Goal: Task Accomplishment & Management: Use online tool/utility

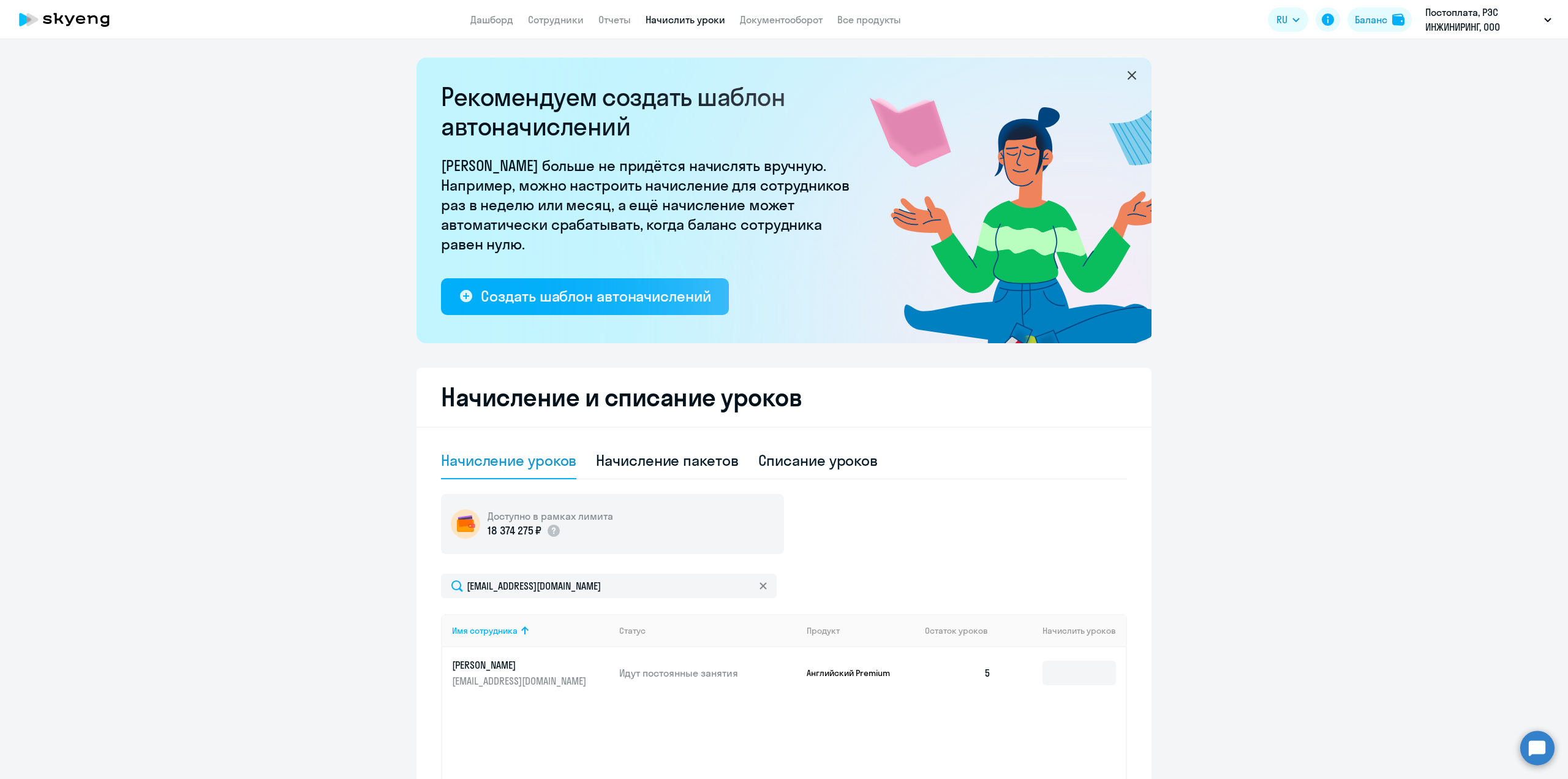
select select "10"
click at [548, 16] on link "Сотрудники" at bounding box center [556, 19] width 56 height 12
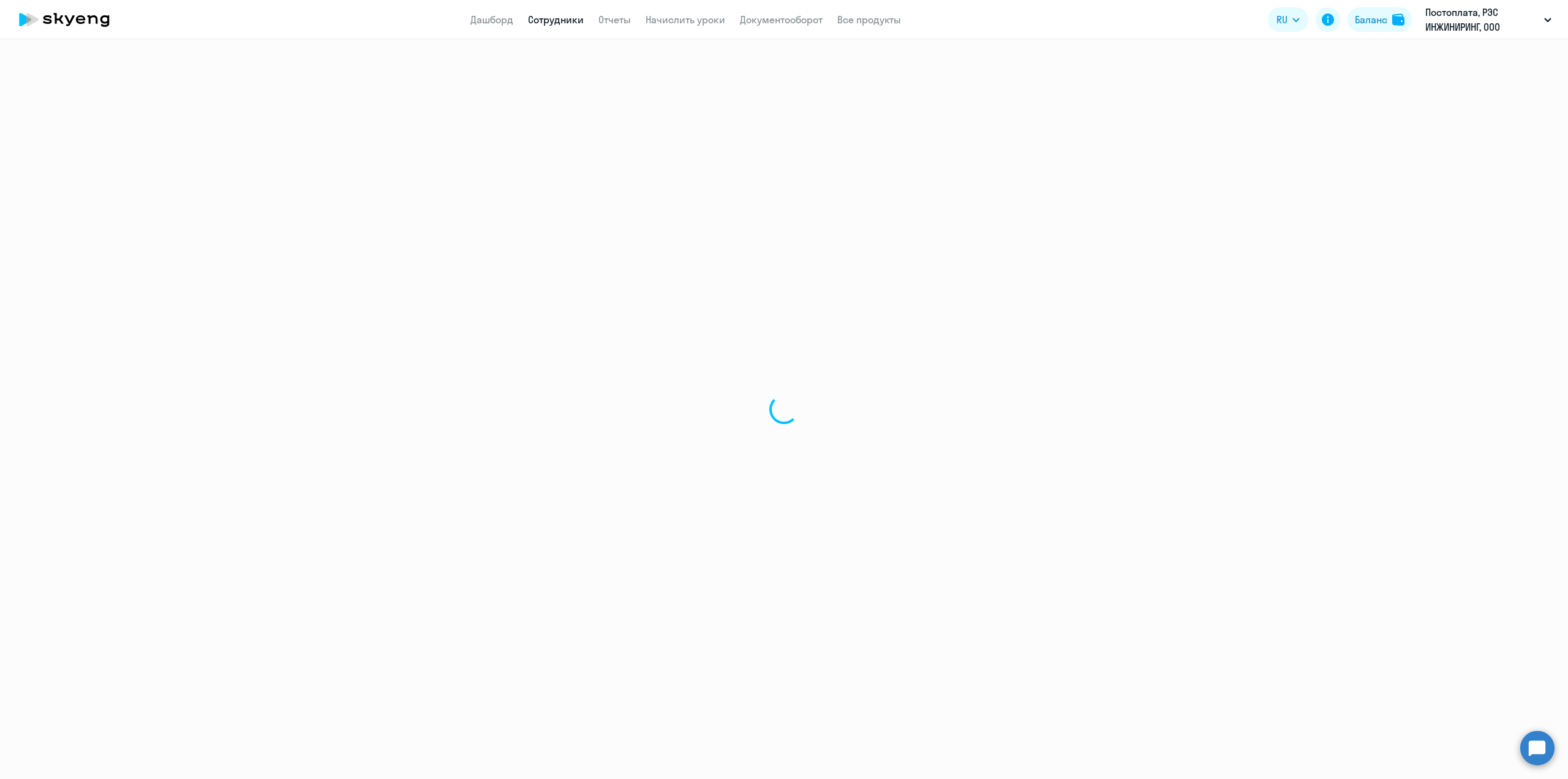
select select "30"
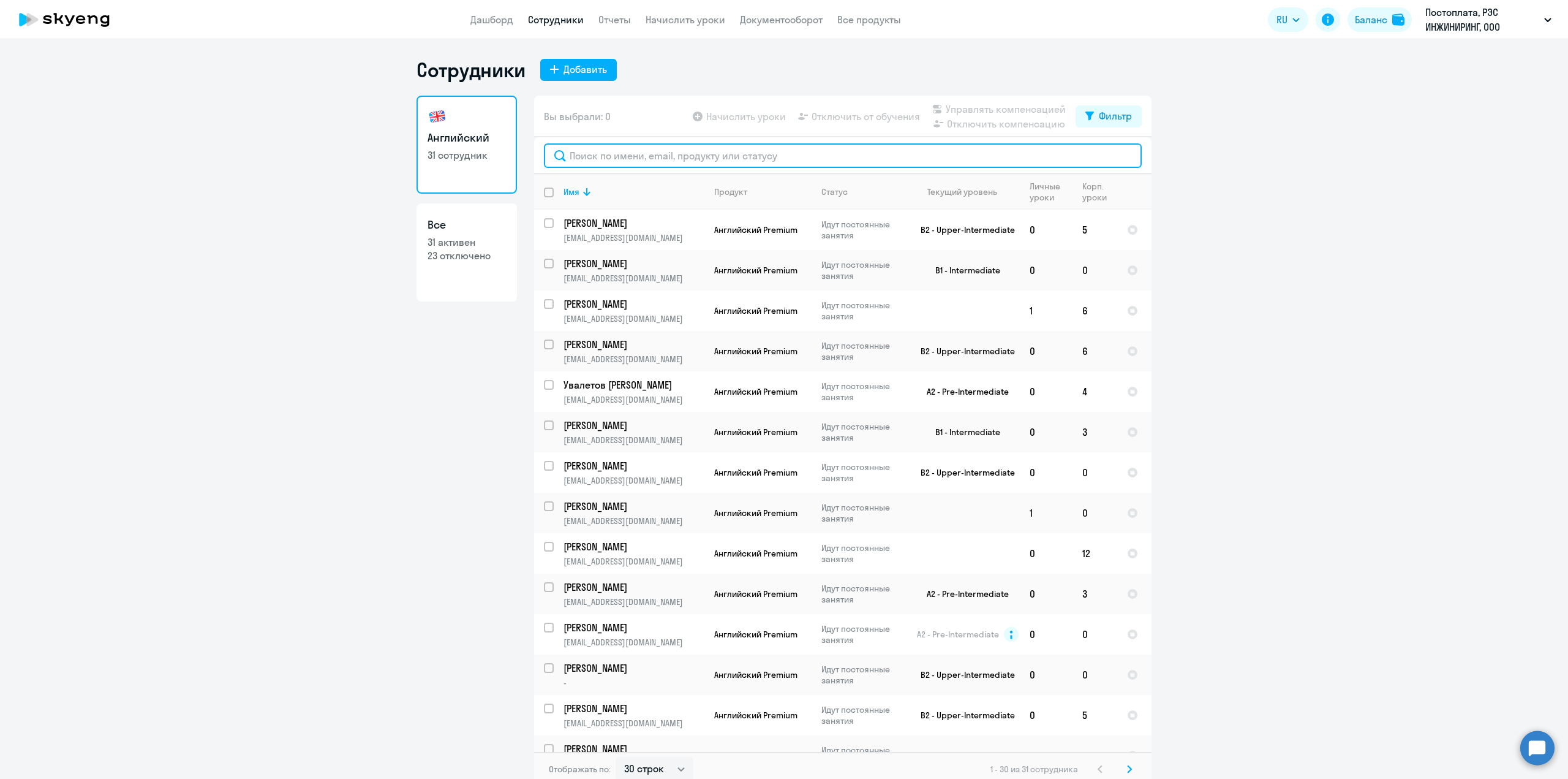
click at [609, 152] on input "text" at bounding box center [843, 155] width 598 height 25
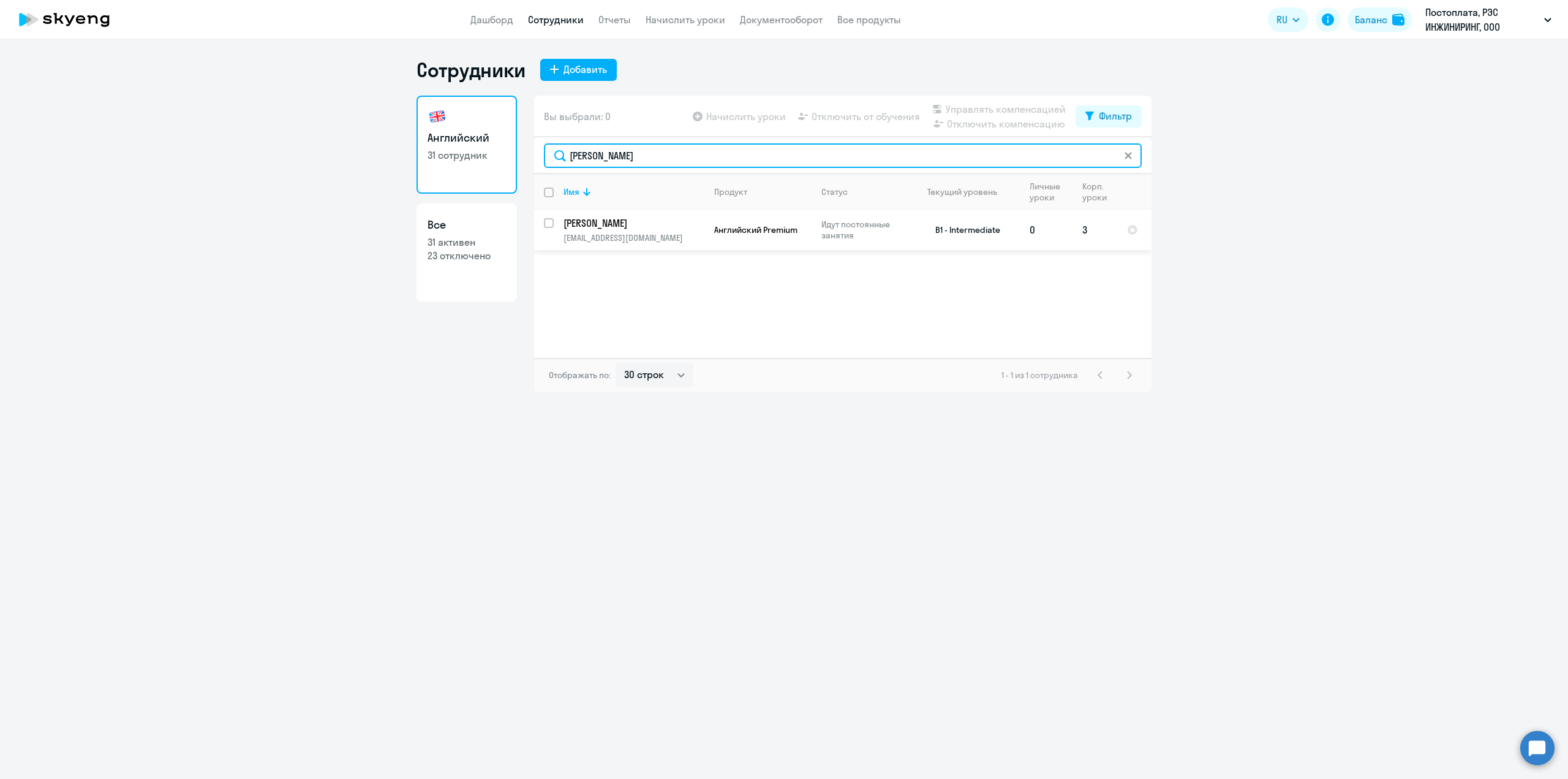
type input "[PERSON_NAME]"
click at [552, 220] on input "select row 24228361" at bounding box center [556, 230] width 25 height 25
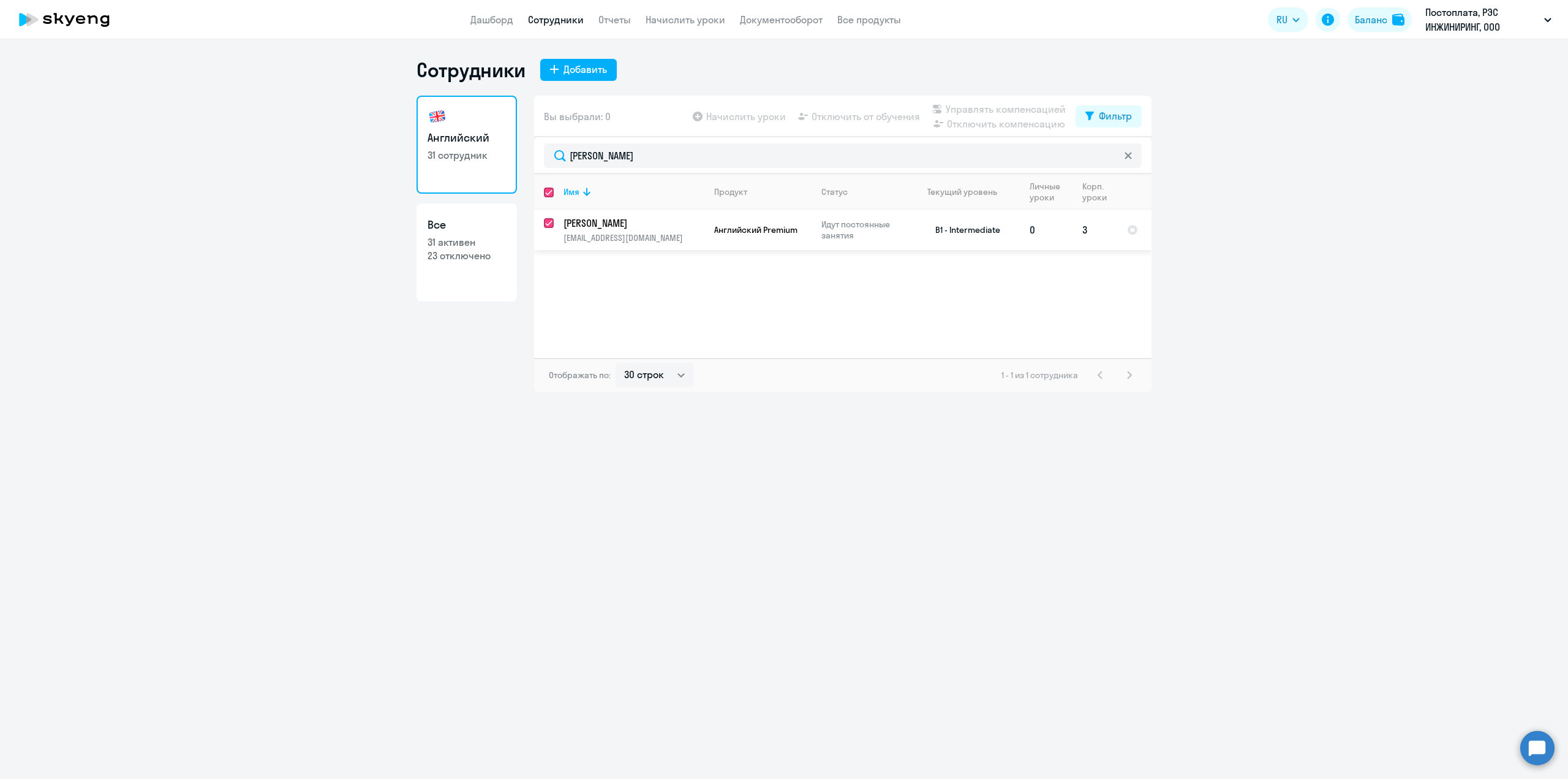
checkbox input "true"
click at [765, 117] on span "Начислить уроки" at bounding box center [746, 116] width 80 height 15
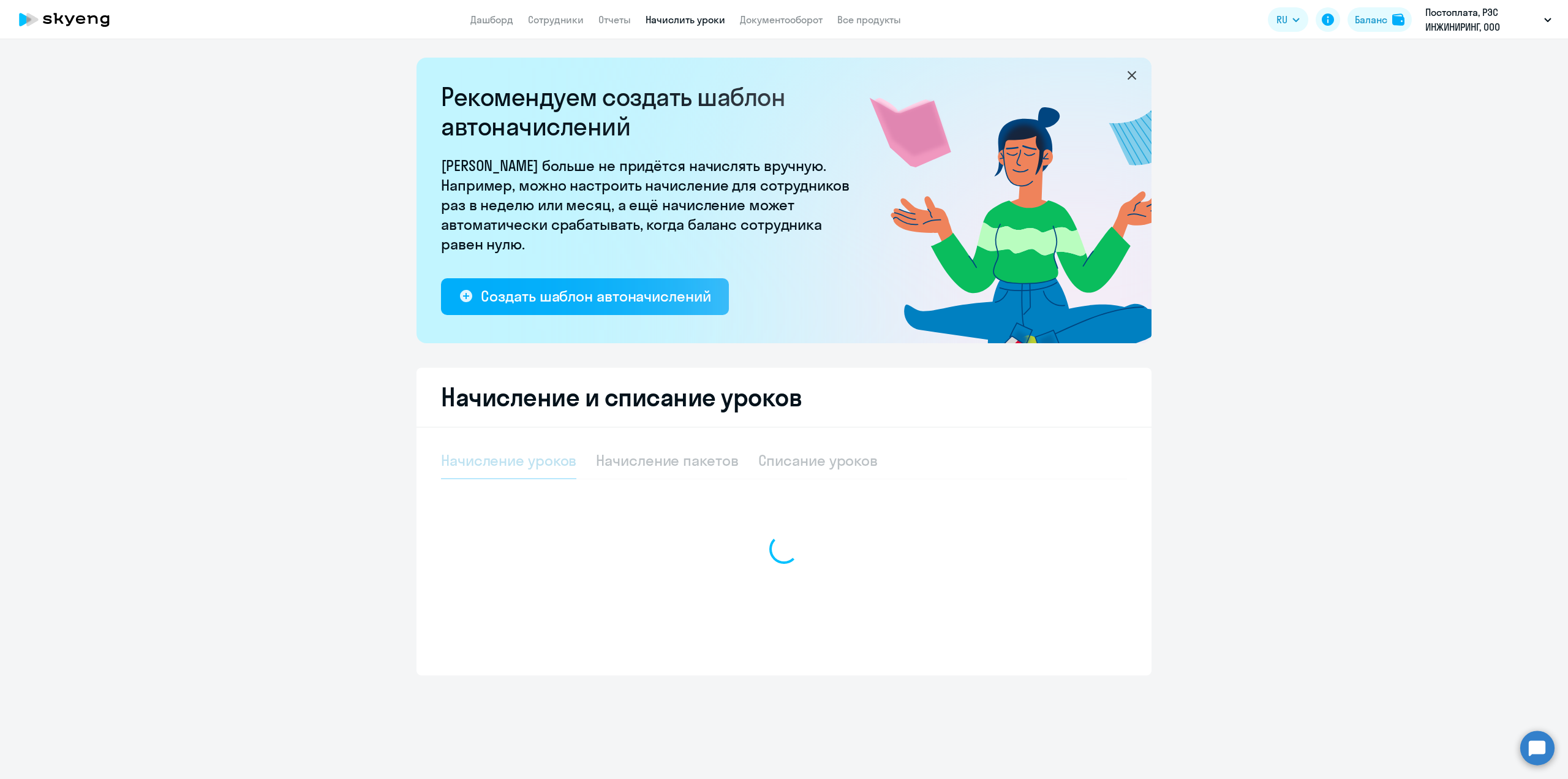
select select "10"
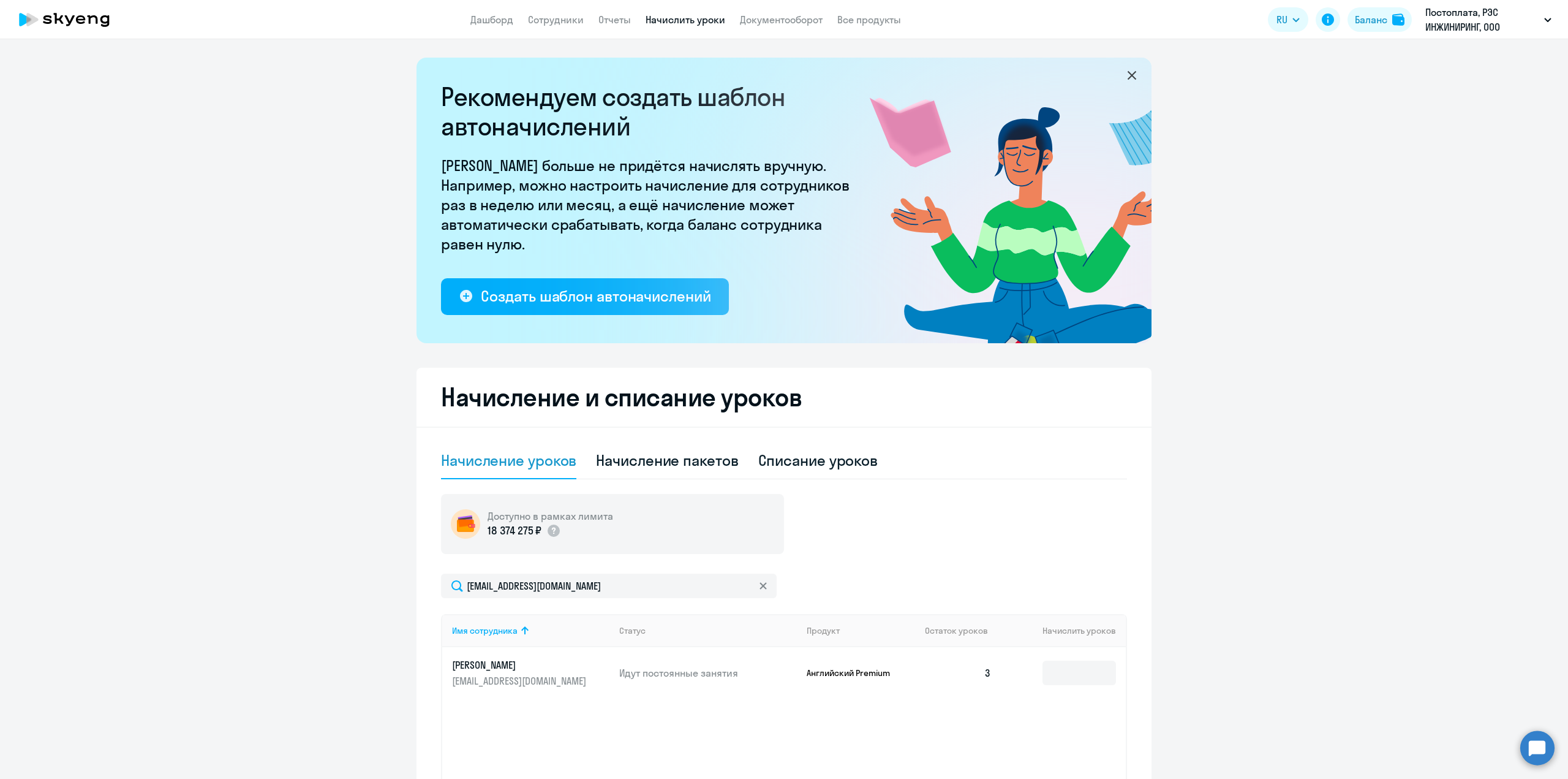
scroll to position [61, 0]
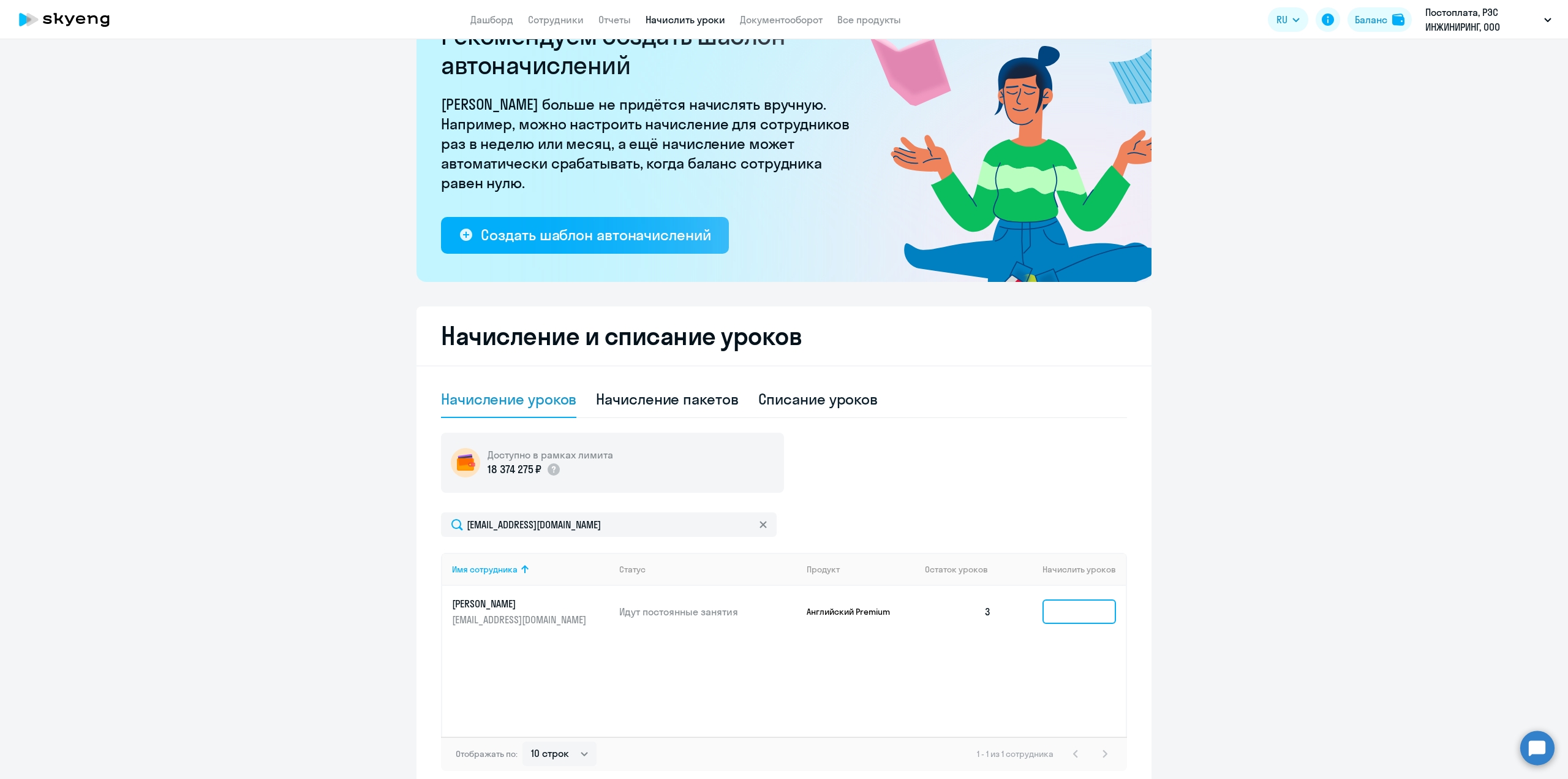
click at [1097, 602] on input at bounding box center [1079, 611] width 73 height 25
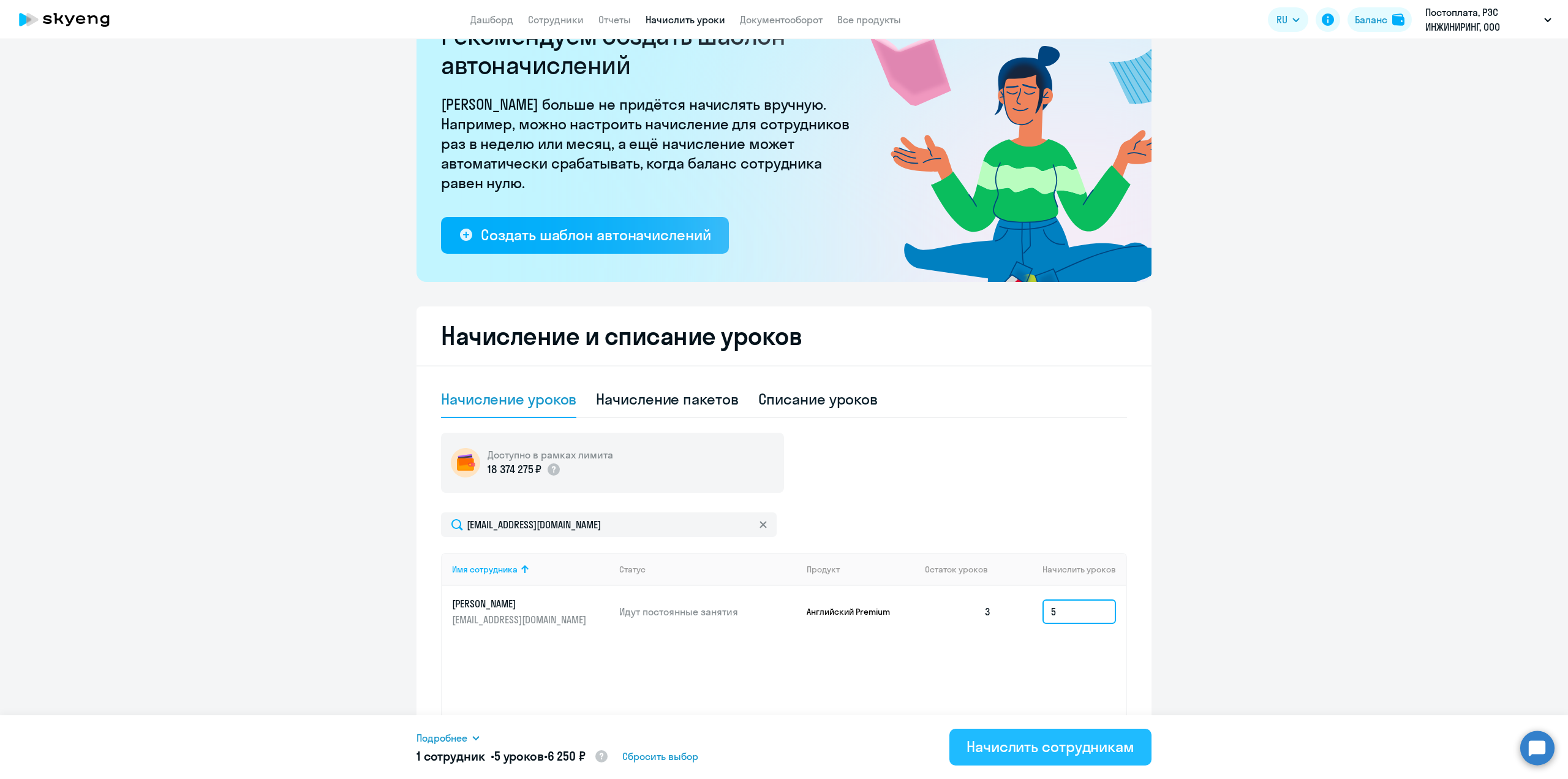
type input "5"
click at [1049, 750] on div "Начислить сотрудникам" at bounding box center [1050, 746] width 168 height 19
